Goal: Task Accomplishment & Management: Use online tool/utility

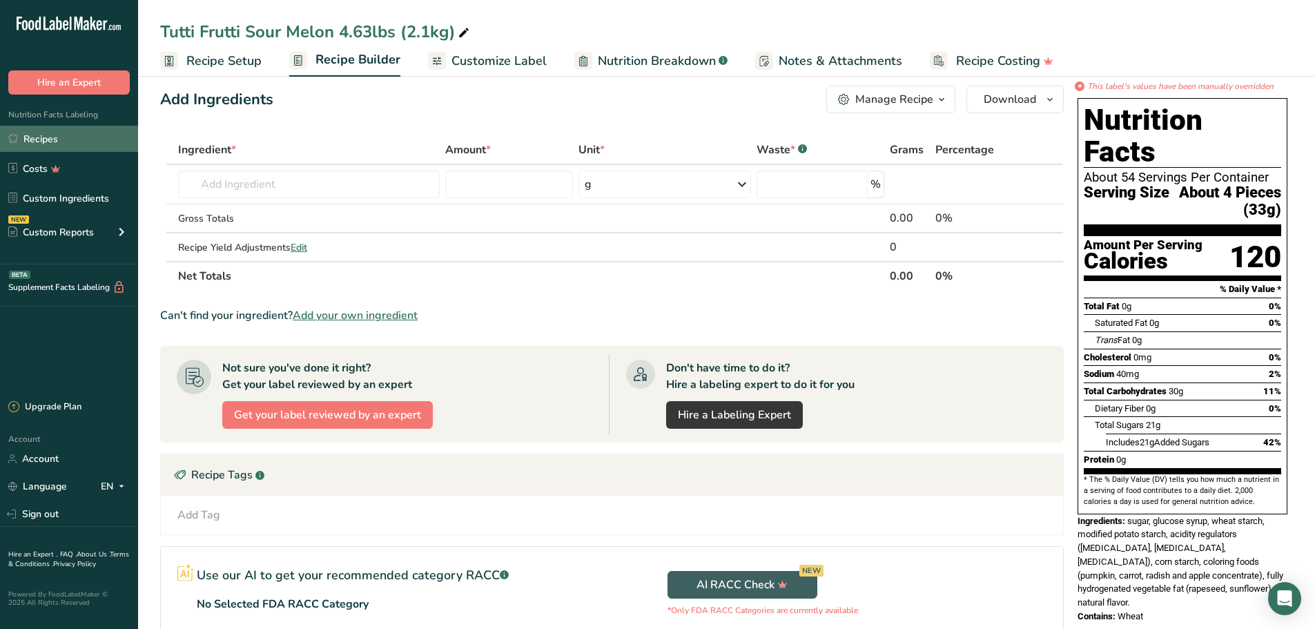
click at [97, 139] on link "Recipes" at bounding box center [69, 139] width 138 height 26
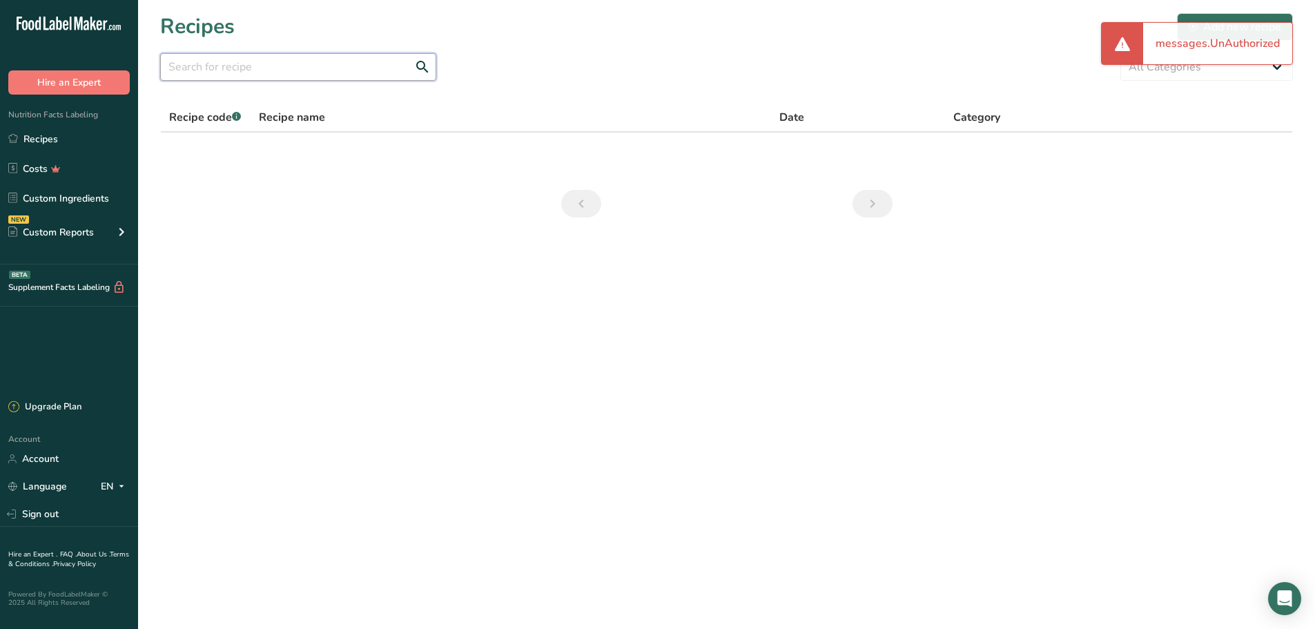
click at [177, 80] on input "text" at bounding box center [298, 67] width 276 height 28
type input "juleskym"
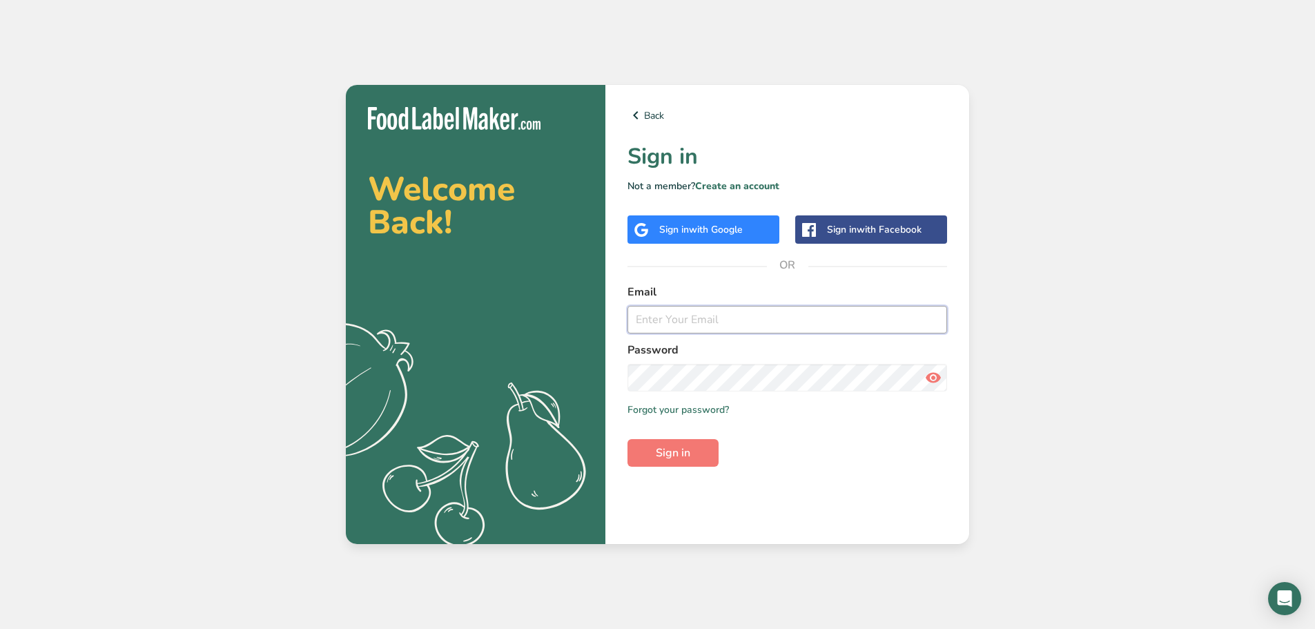
click at [674, 315] on input "email" at bounding box center [788, 320] width 320 height 28
type input "[PERSON_NAME][EMAIL_ADDRESS][DOMAIN_NAME]"
click at [628, 439] on button "Sign in" at bounding box center [673, 453] width 91 height 28
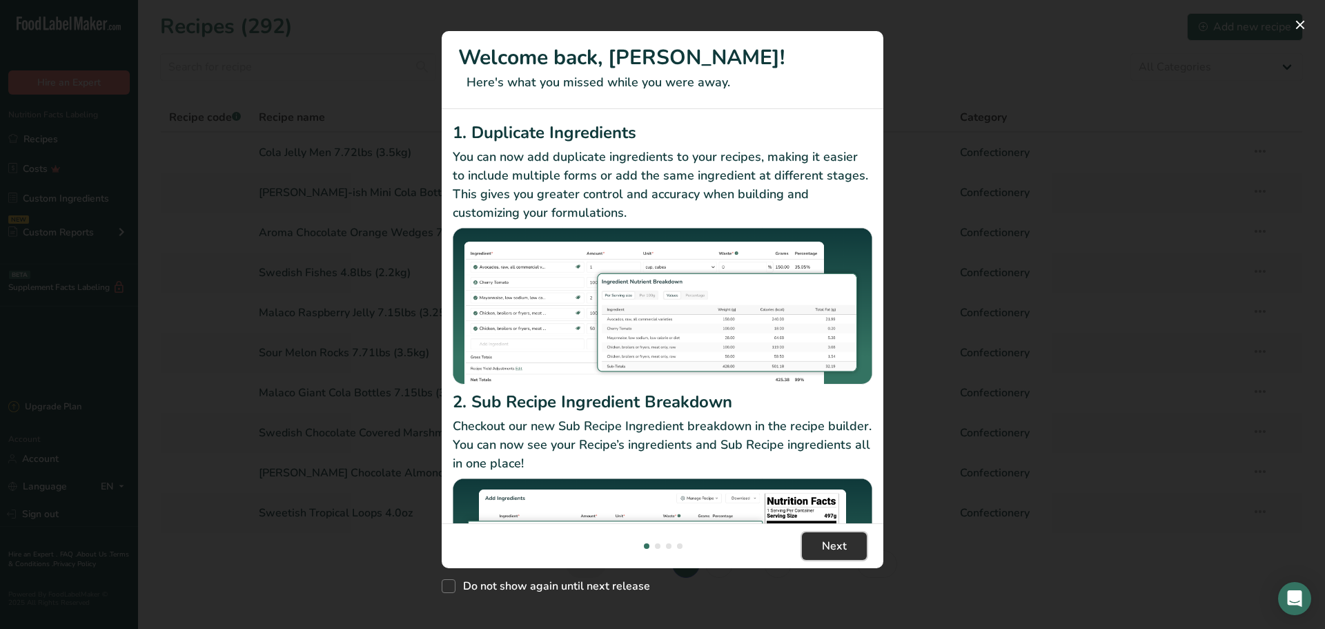
click at [830, 541] on span "Next" at bounding box center [834, 546] width 25 height 17
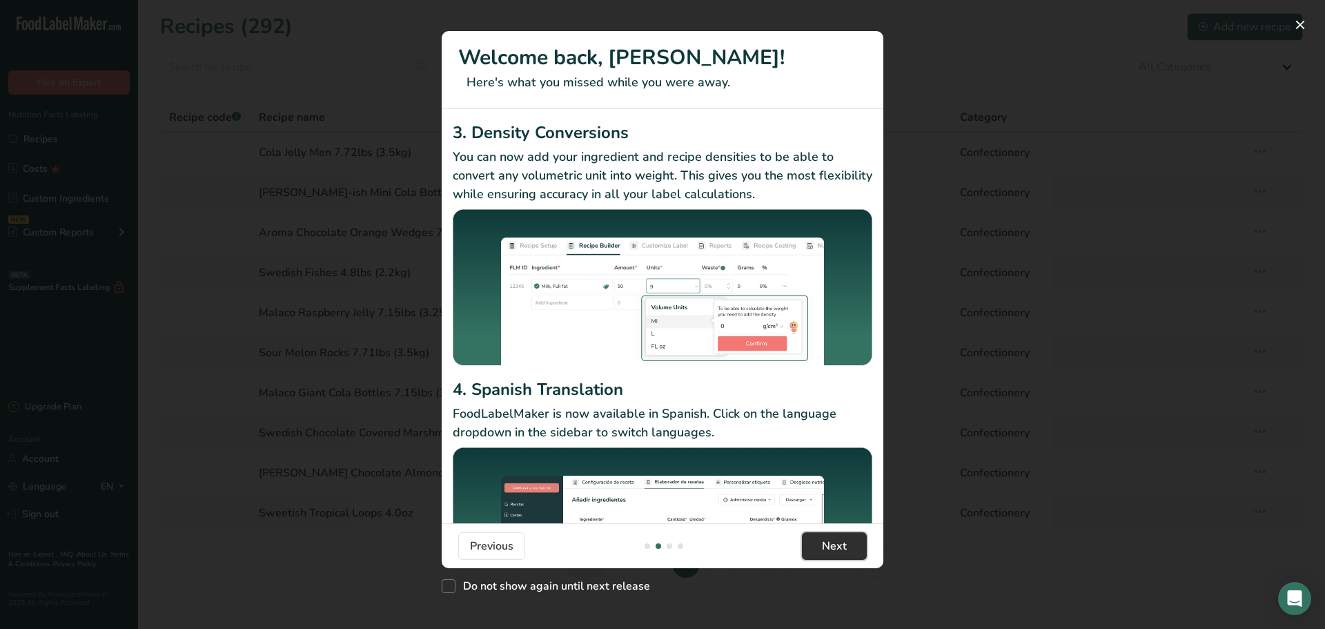
click at [830, 541] on span "Next" at bounding box center [834, 546] width 25 height 17
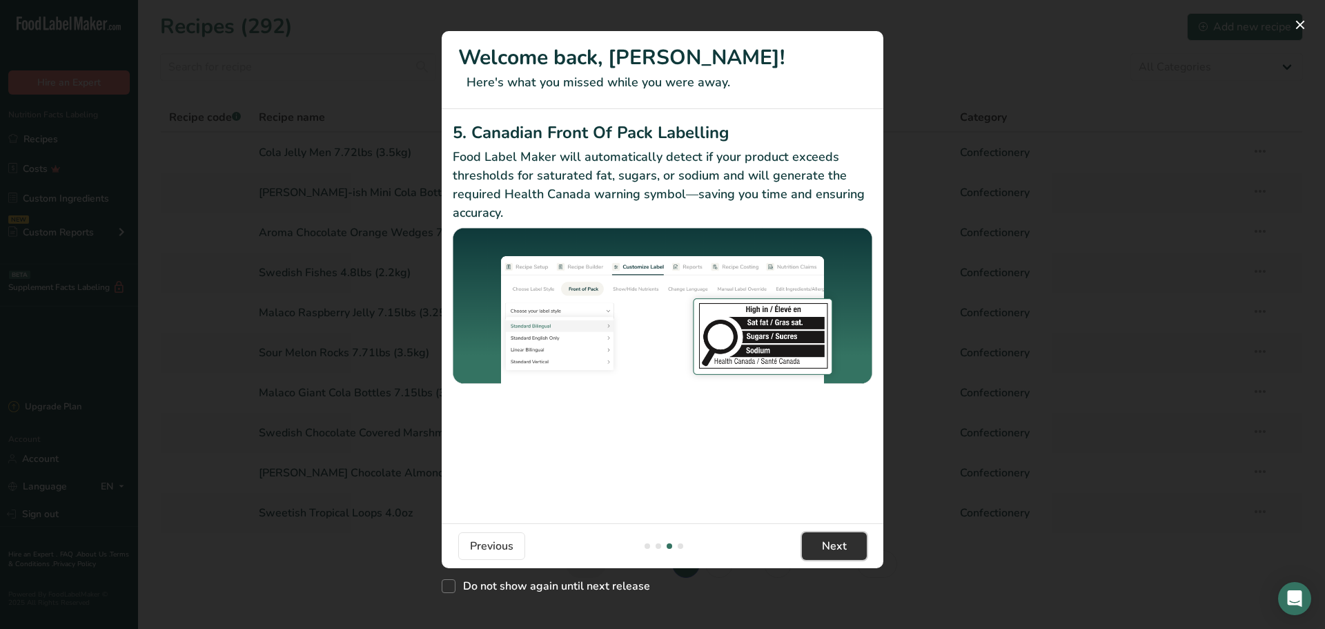
click at [830, 541] on span "Next" at bounding box center [834, 546] width 25 height 17
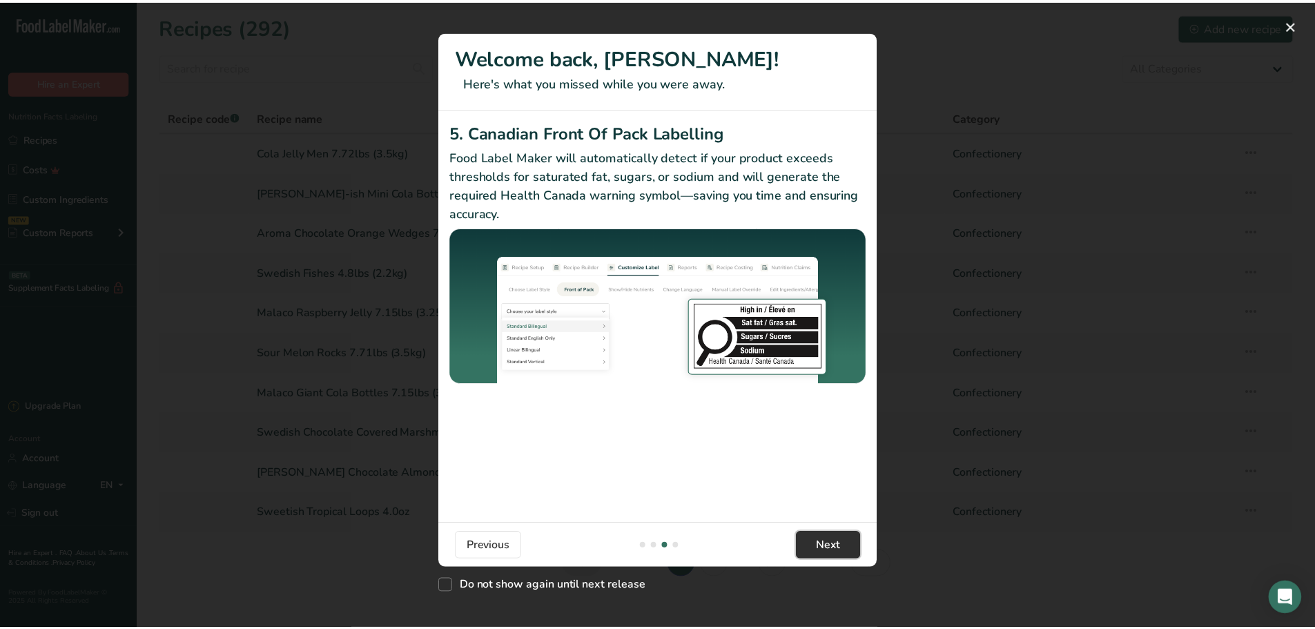
scroll to position [0, 1325]
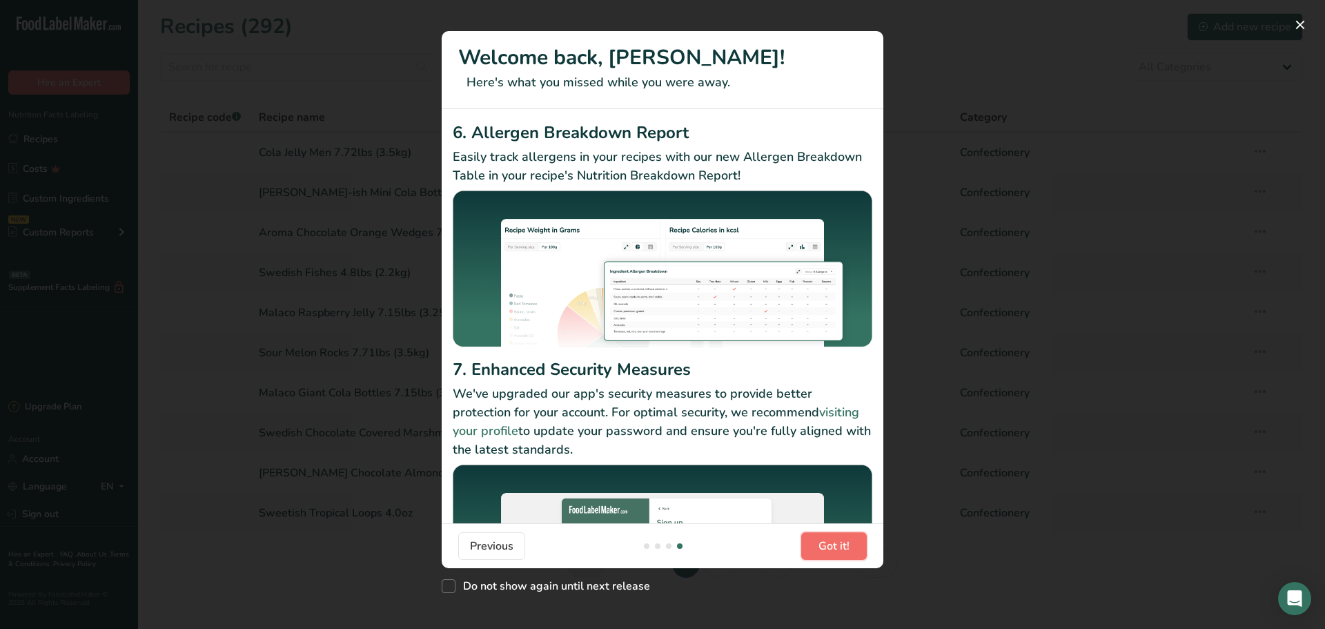
click at [830, 541] on span "Got it!" at bounding box center [834, 546] width 31 height 17
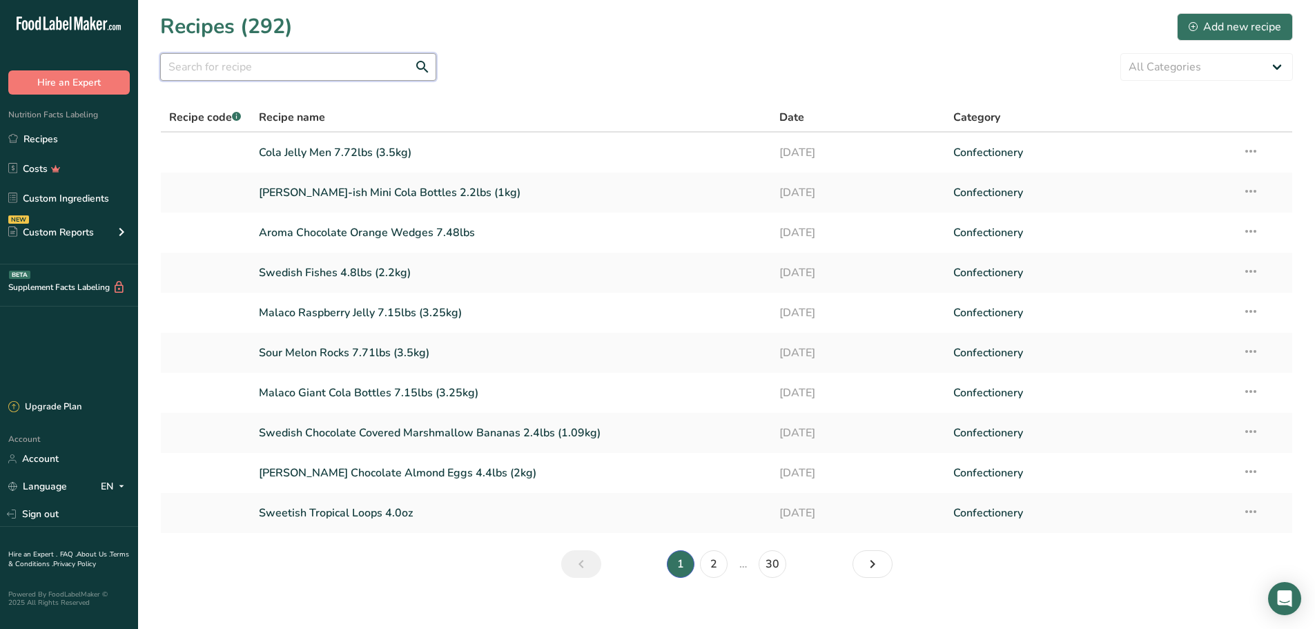
click at [246, 60] on input "text" at bounding box center [298, 67] width 276 height 28
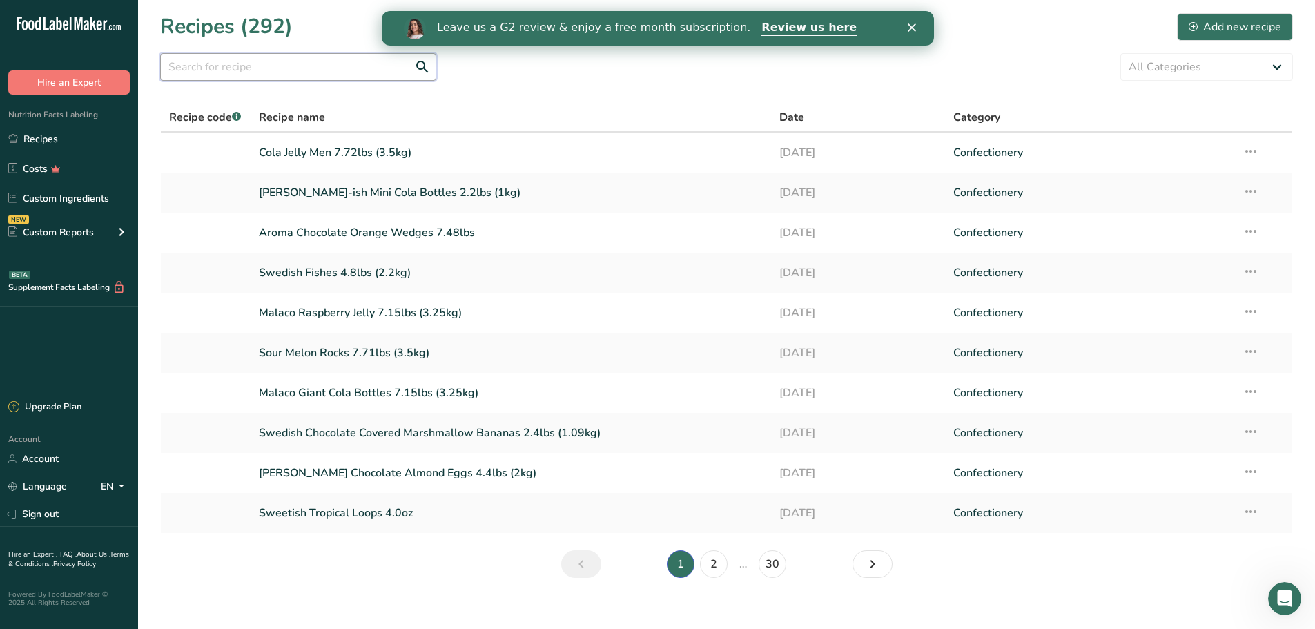
scroll to position [0, 0]
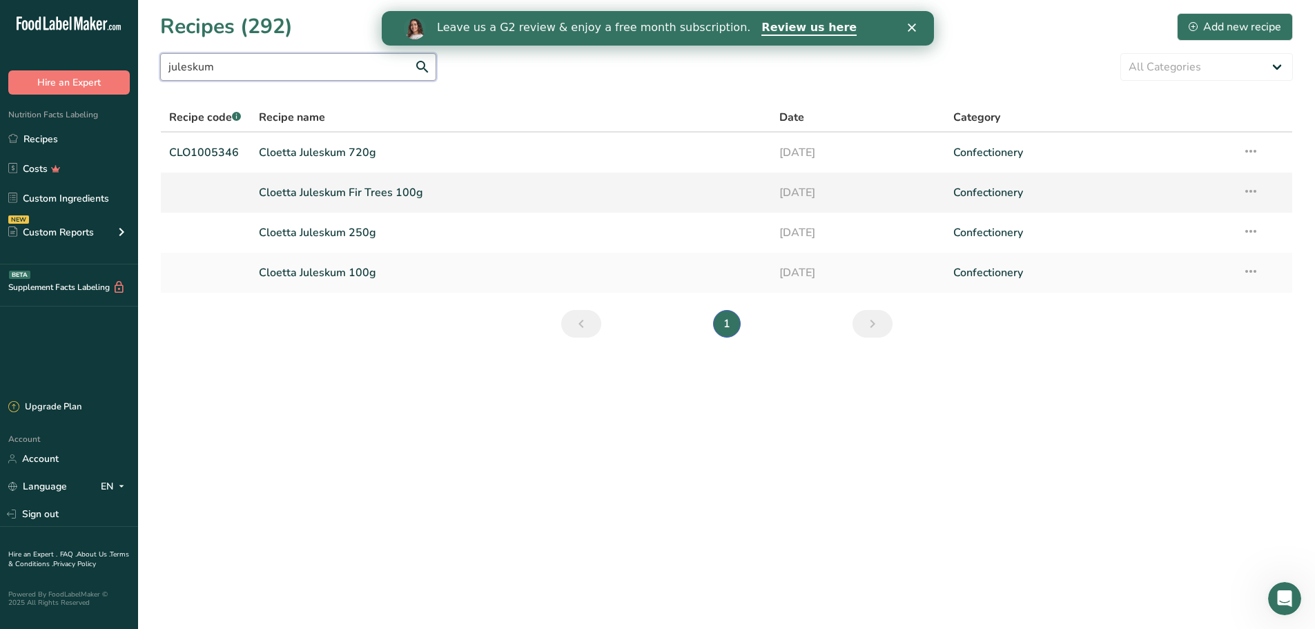
type input "juleskum"
click at [583, 206] on link "Cloetta Juleskum Fir Trees 100g" at bounding box center [511, 192] width 505 height 29
